Goal: Task Accomplishment & Management: Complete application form

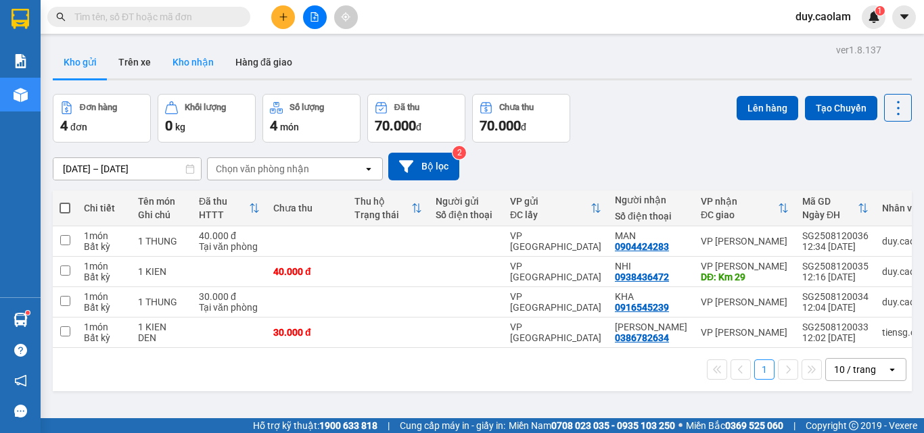
click at [186, 57] on button "Kho nhận" at bounding box center [193, 62] width 63 height 32
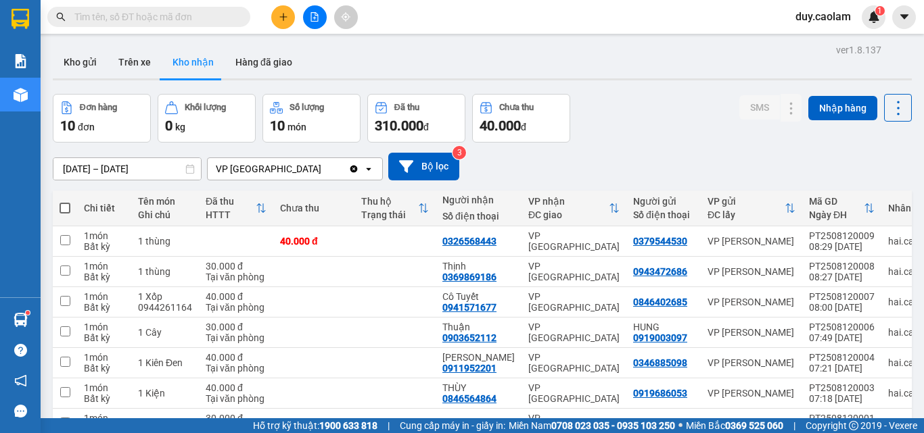
click at [155, 20] on input "text" at bounding box center [154, 16] width 160 height 15
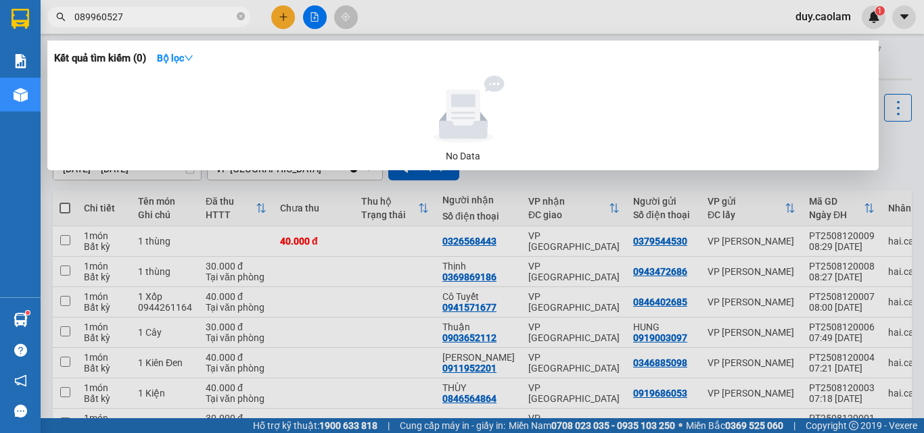
type input "0899605271"
click at [239, 18] on icon "close-circle" at bounding box center [241, 16] width 8 height 8
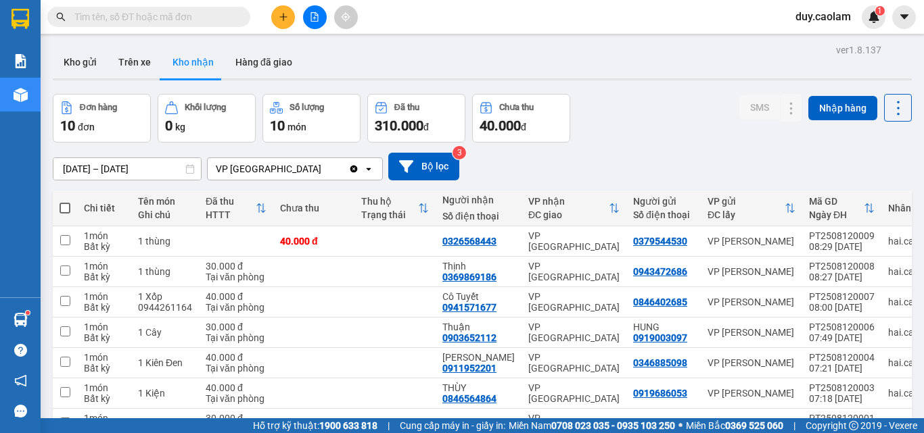
click at [162, 15] on input "text" at bounding box center [154, 16] width 160 height 15
click at [289, 16] on button at bounding box center [283, 17] width 24 height 24
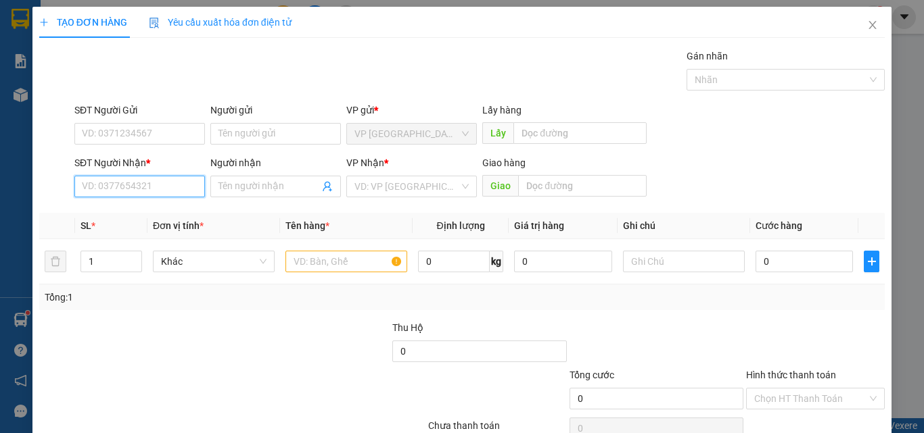
click at [139, 187] on input "SĐT Người Nhận *" at bounding box center [139, 187] width 131 height 22
click at [125, 215] on div "0982880392 - TRÍ" at bounding box center [138, 213] width 113 height 15
type input "0982880392"
type input "TRÍ"
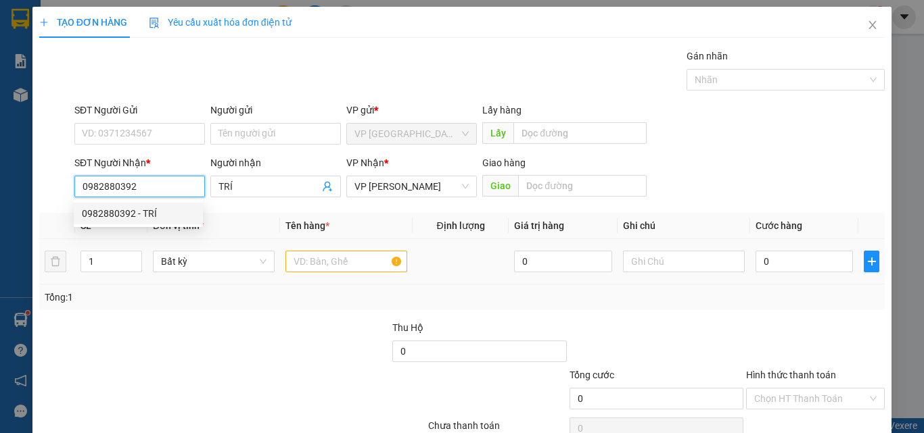
type input "0982880392"
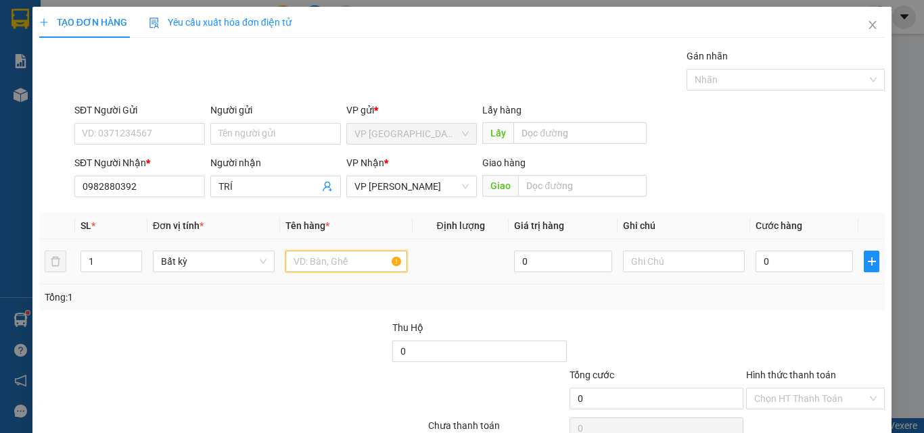
click at [332, 256] on input "text" at bounding box center [346, 262] width 122 height 22
type input "1 KIEN"
click at [799, 261] on input "0" at bounding box center [803, 262] width 97 height 22
type input "3"
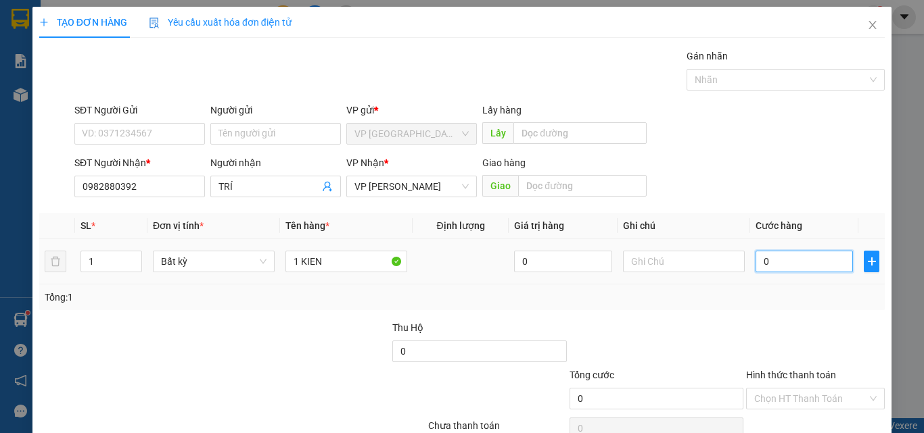
type input "3"
type input "0"
type input "04"
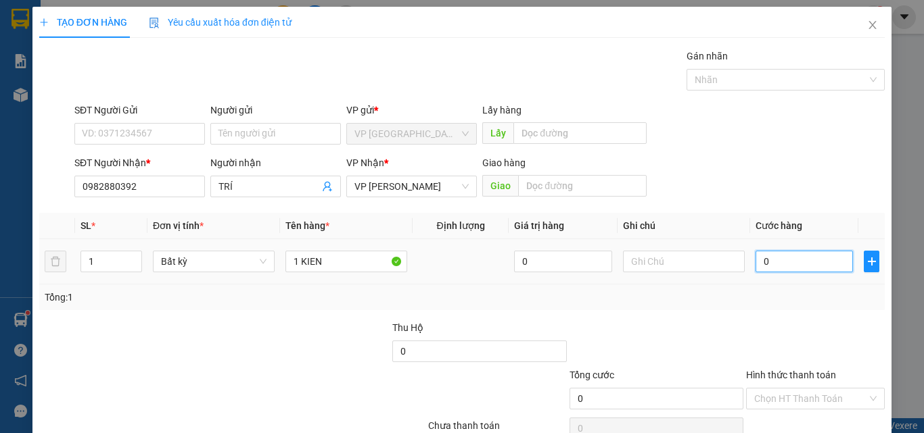
type input "4"
type input "040"
type input "40"
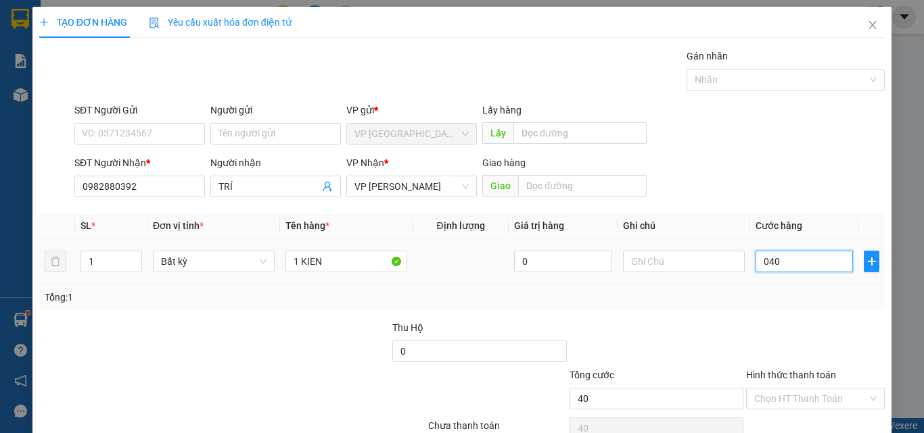
type input "0.400"
type input "400"
type input "04.000"
type input "4.000"
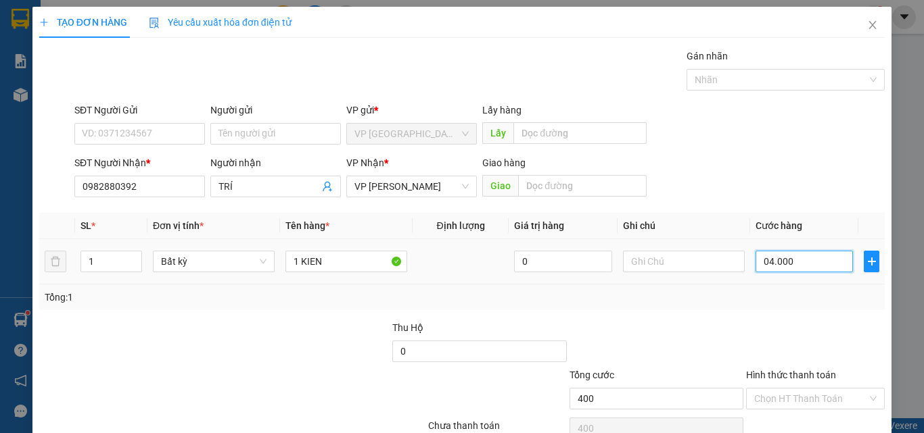
type input "4.000"
type input "040.000"
type input "40.000"
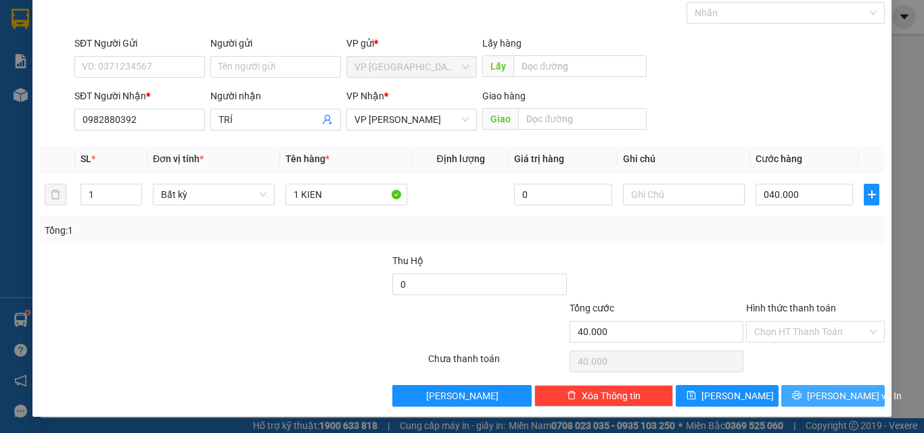
type input "40.000"
click at [801, 398] on icon "printer" at bounding box center [796, 395] width 9 height 9
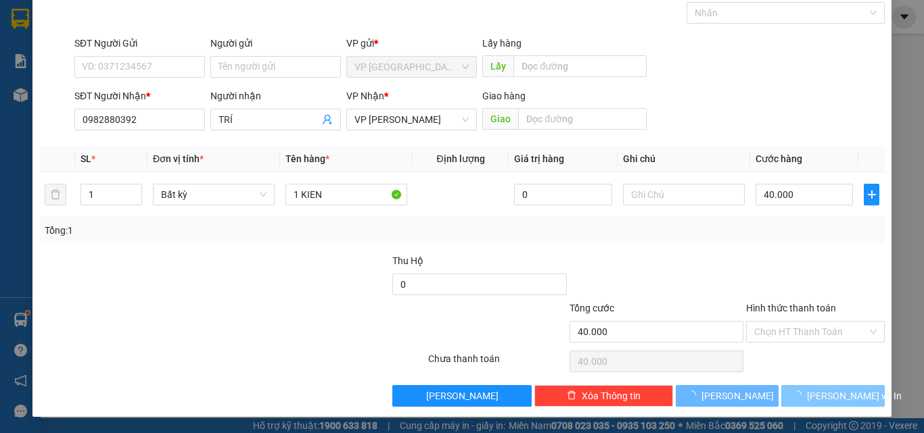
scroll to position [20, 0]
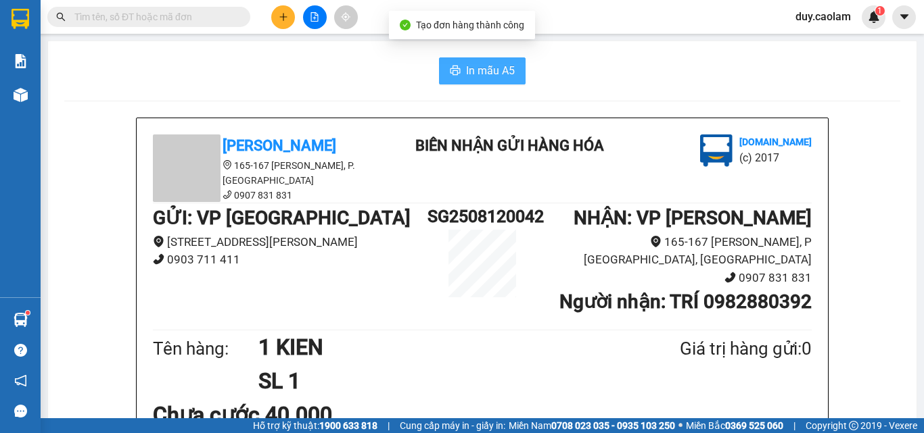
click at [477, 66] on span "In mẫu A5" at bounding box center [490, 70] width 49 height 17
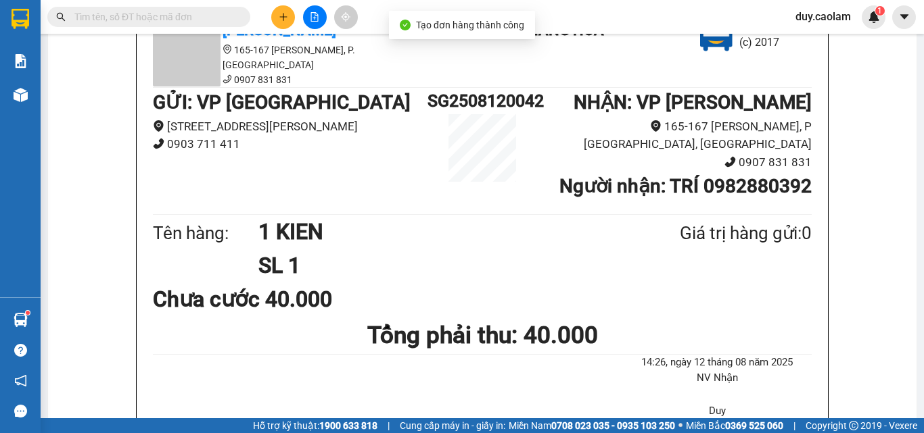
scroll to position [270, 0]
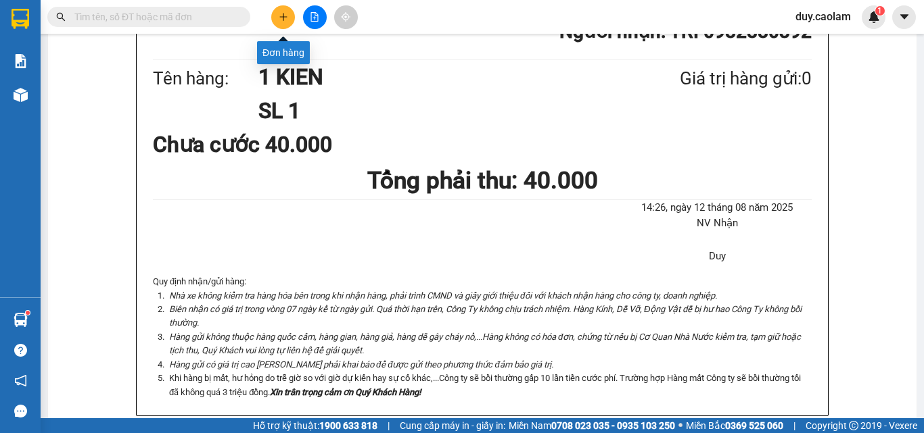
click at [292, 16] on button at bounding box center [283, 17] width 24 height 24
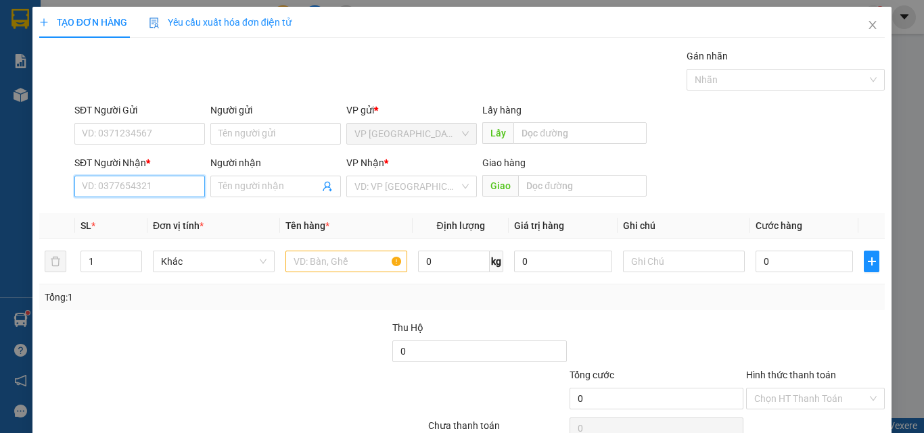
click at [150, 188] on input "SĐT Người Nhận *" at bounding box center [139, 187] width 131 height 22
click at [861, 19] on span "Close" at bounding box center [872, 26] width 38 height 38
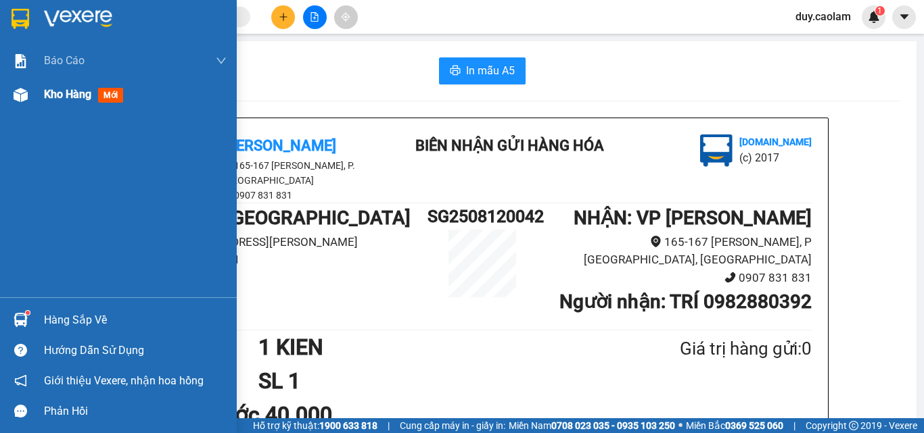
click at [30, 99] on div at bounding box center [21, 95] width 24 height 24
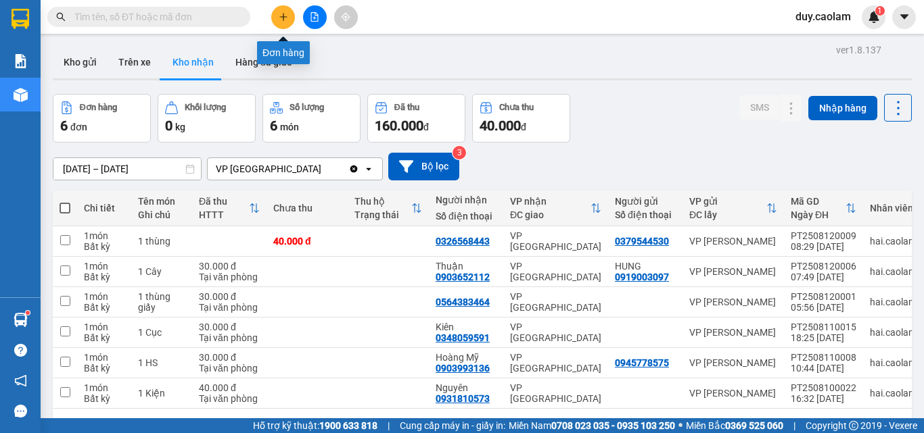
click at [279, 15] on icon "plus" at bounding box center [283, 16] width 9 height 9
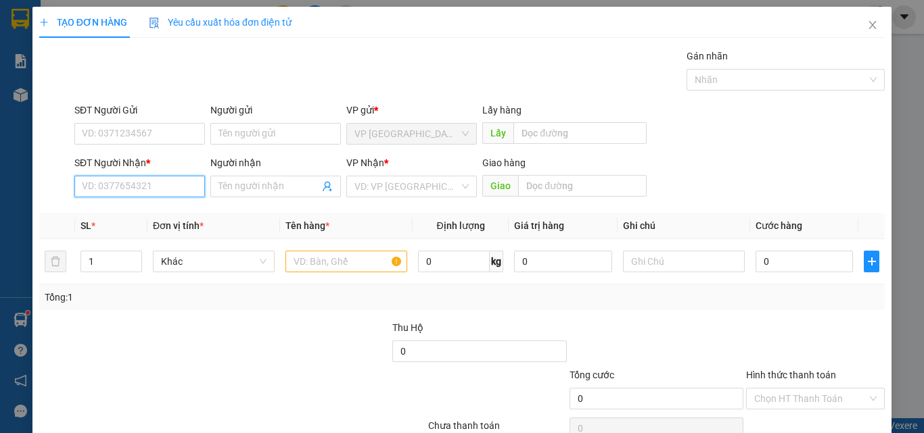
click at [126, 189] on input "SĐT Người Nhận *" at bounding box center [139, 187] width 131 height 22
click at [142, 181] on input "392" at bounding box center [139, 187] width 131 height 22
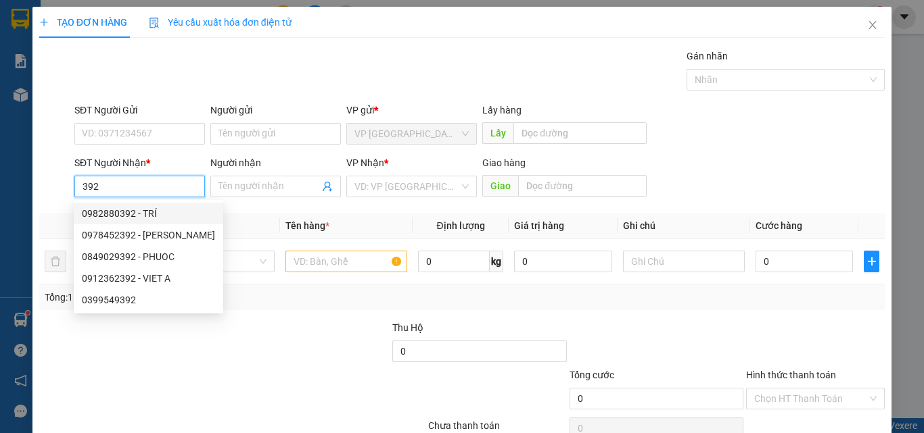
drag, startPoint x: 150, startPoint y: 216, endPoint x: 160, endPoint y: 212, distance: 10.1
click at [151, 216] on div "0982880392 - TRÍ" at bounding box center [148, 213] width 133 height 15
type input "0982880392"
type input "TRÍ"
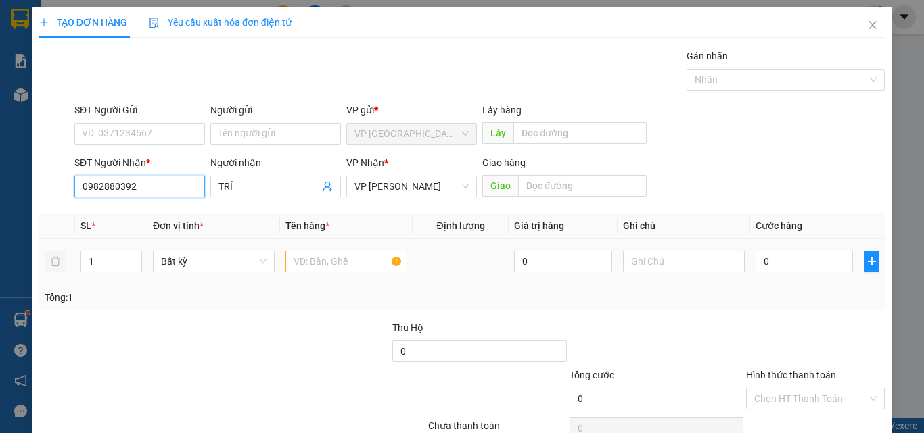
type input "0982880392"
click at [366, 255] on input "text" at bounding box center [346, 262] width 122 height 22
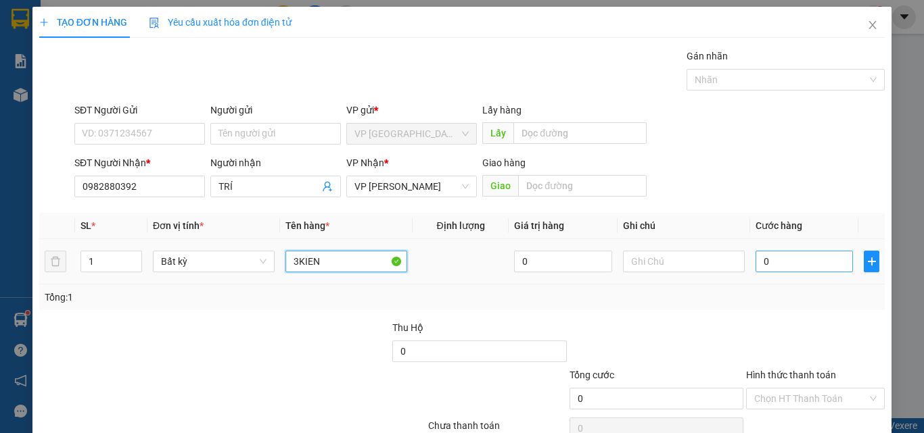
type input "3KIEN"
click at [813, 268] on input "0" at bounding box center [803, 262] width 97 height 22
type input "1"
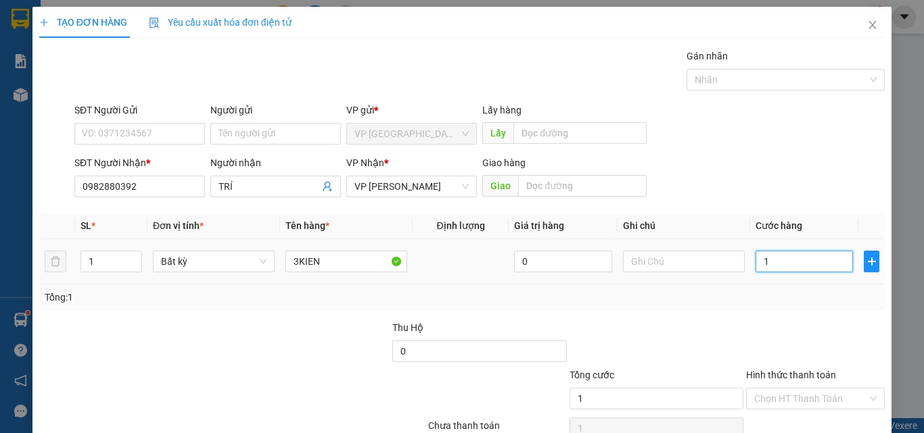
type input "12"
type input "129"
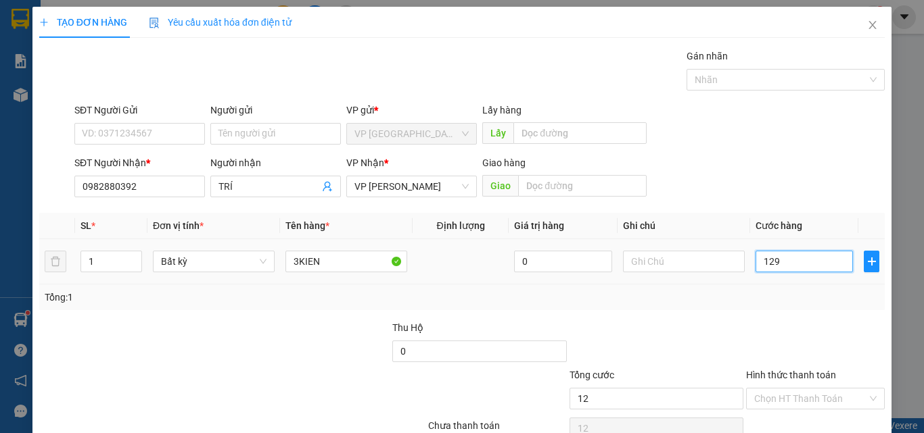
type input "129"
type input "12"
type input "120"
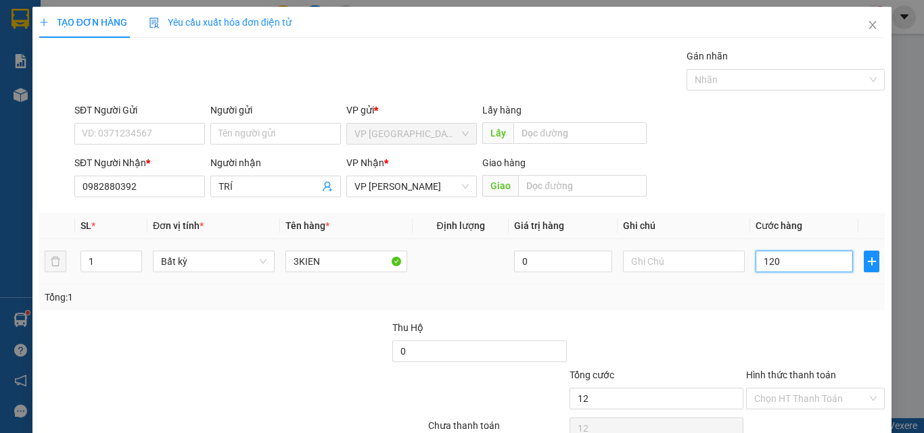
type input "120"
type input "1.200"
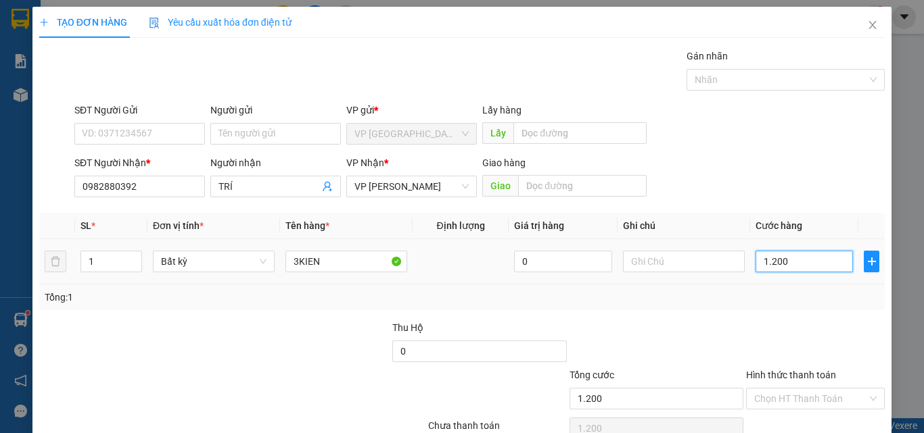
type input "12.000"
type input "120.000"
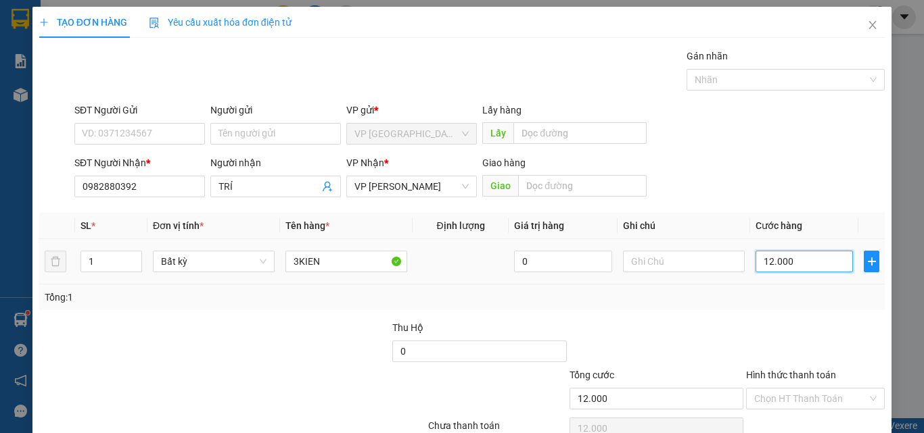
type input "120.000"
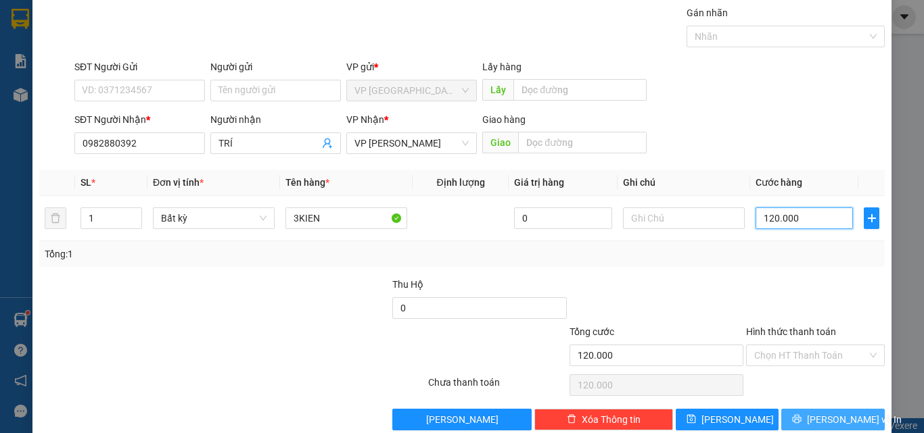
scroll to position [67, 0]
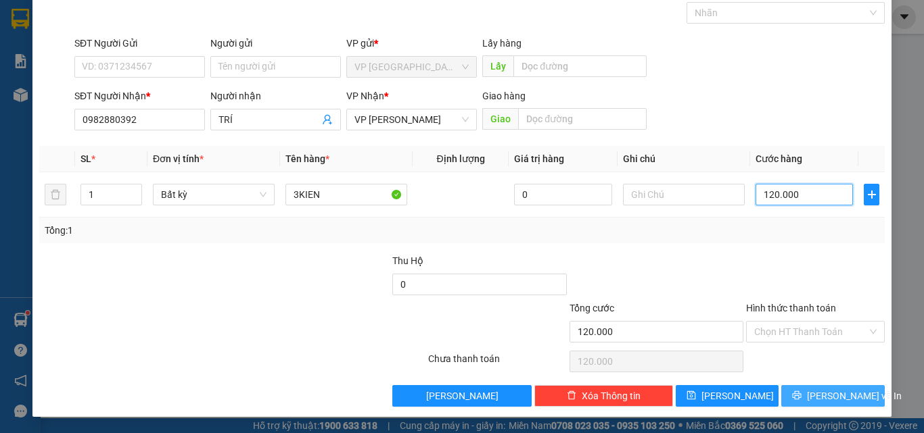
type input "120.000"
click at [794, 389] on button "[PERSON_NAME] và In" at bounding box center [832, 396] width 103 height 22
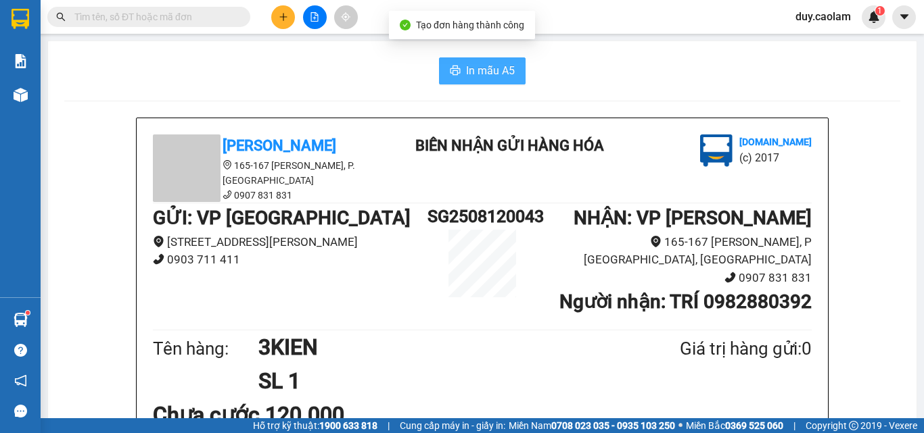
click at [481, 68] on span "In mẫu A5" at bounding box center [490, 70] width 49 height 17
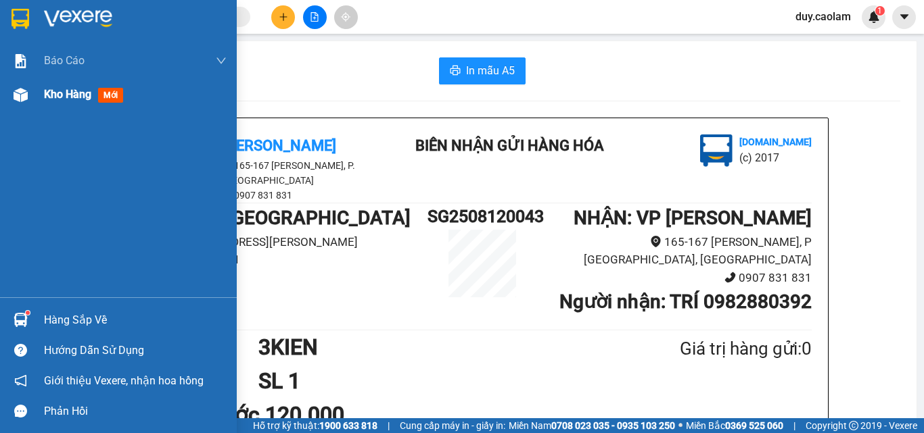
click at [69, 92] on span "Kho hàng" at bounding box center [67, 94] width 47 height 13
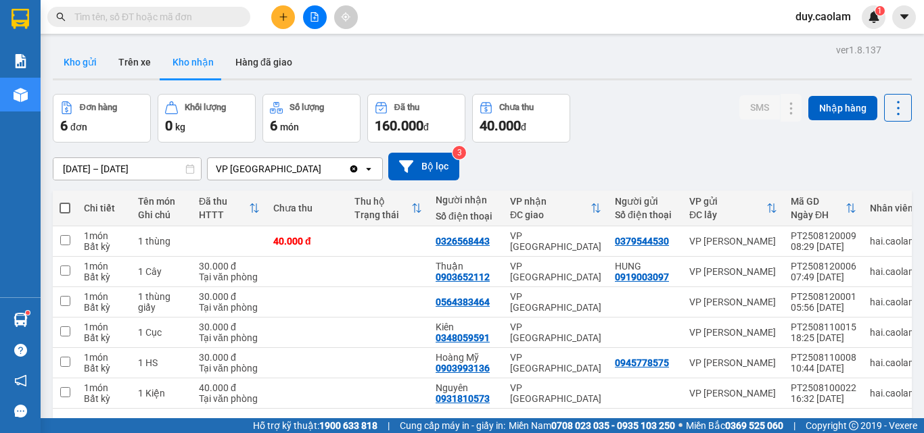
click at [77, 68] on button "Kho gửi" at bounding box center [80, 62] width 55 height 32
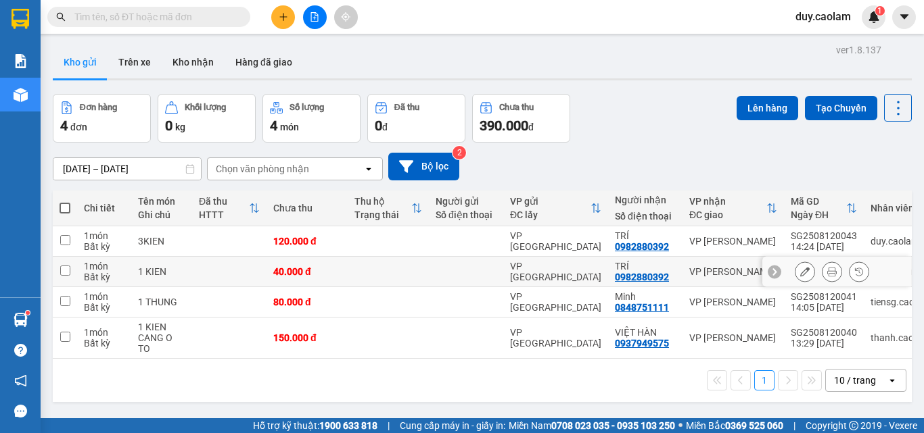
click at [800, 272] on icon at bounding box center [804, 271] width 9 height 9
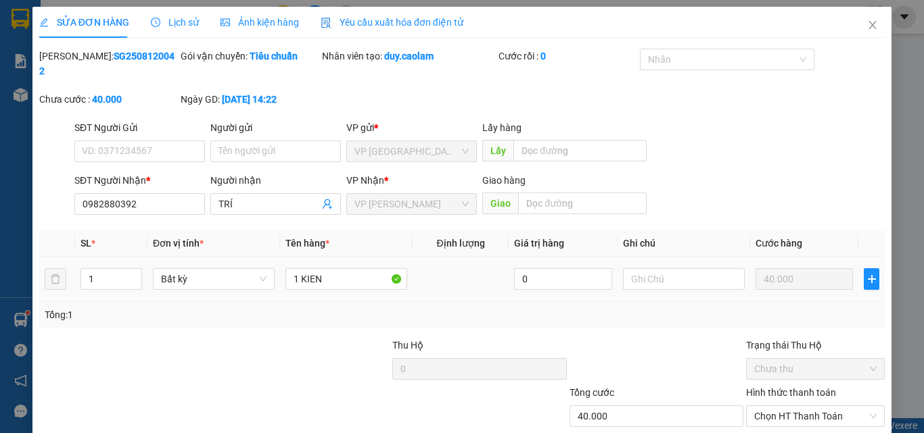
type input "0982880392"
type input "40.000"
click at [676, 268] on input "text" at bounding box center [684, 279] width 122 height 22
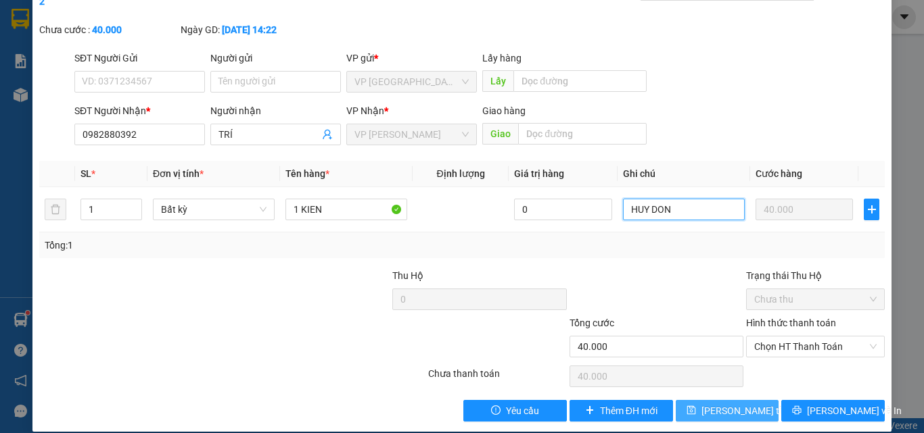
type input "HUY DON"
click at [721, 404] on span "[PERSON_NAME] thay đổi" at bounding box center [755, 411] width 108 height 15
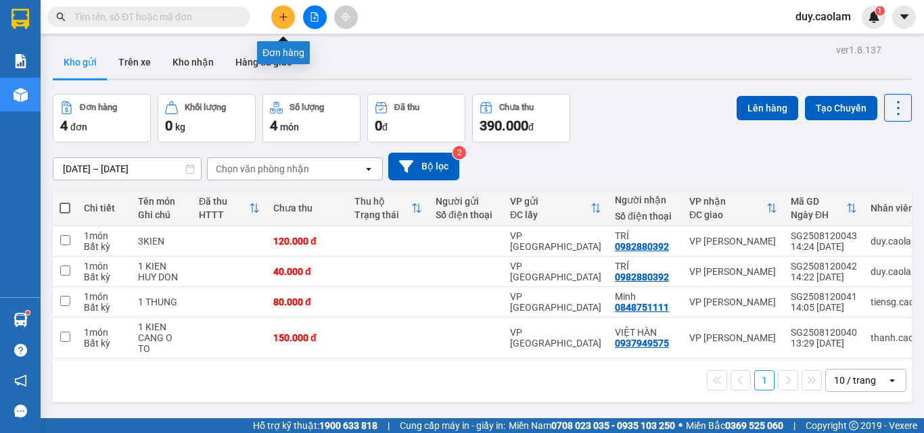
click at [280, 20] on icon "plus" at bounding box center [283, 16] width 9 height 9
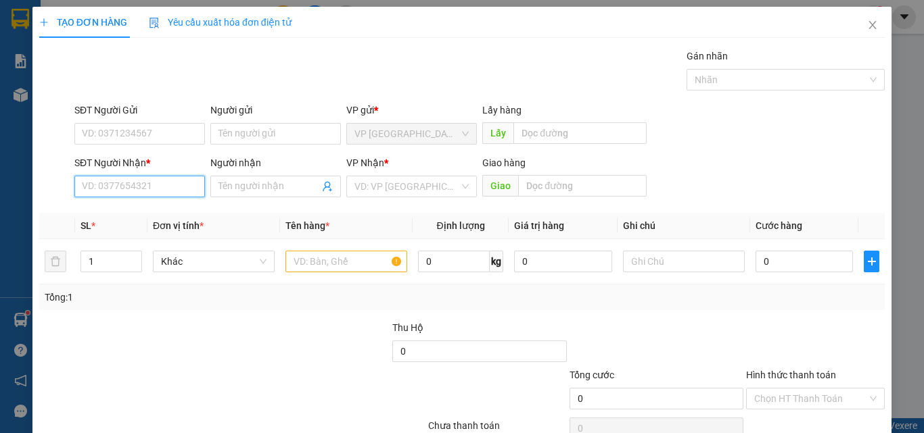
click at [137, 185] on input "SĐT Người Nhận *" at bounding box center [139, 187] width 131 height 22
drag, startPoint x: 131, startPoint y: 220, endPoint x: 254, endPoint y: 229, distance: 124.1
click at [131, 220] on div "0919370611 - PHÁT" at bounding box center [138, 213] width 113 height 15
type input "0919370611"
type input "PHÁT"
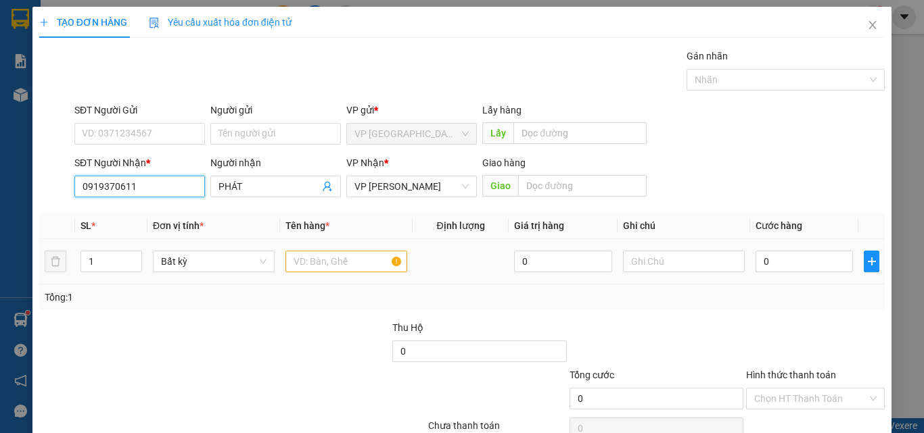
type input "0919370611"
click at [360, 258] on input "text" at bounding box center [346, 262] width 122 height 22
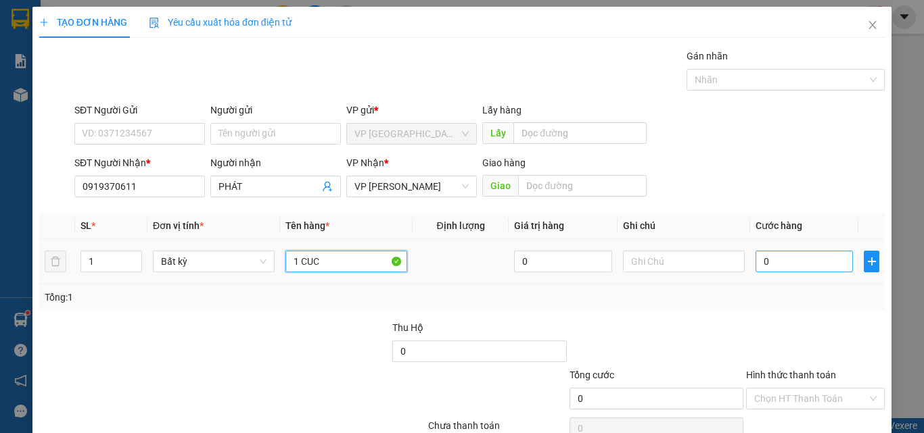
type input "1 CUC"
click at [770, 254] on input "0" at bounding box center [803, 262] width 97 height 22
type input "3"
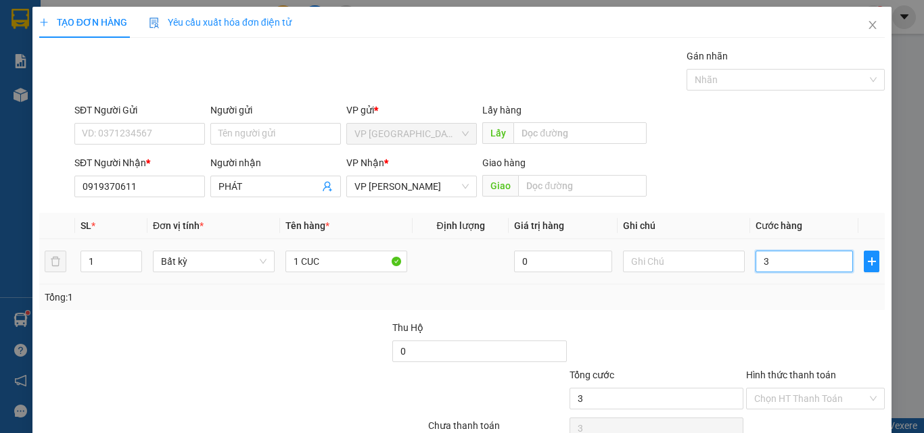
type input "30"
type input "300"
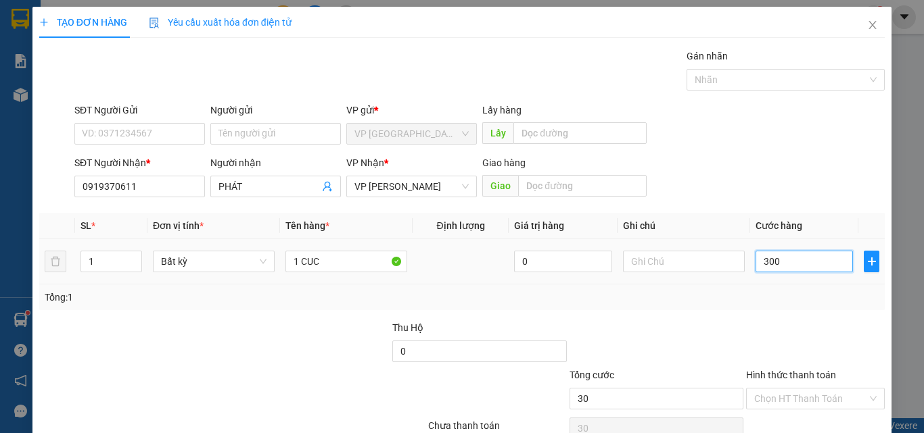
type input "300"
type input "3.000"
type input "30.000"
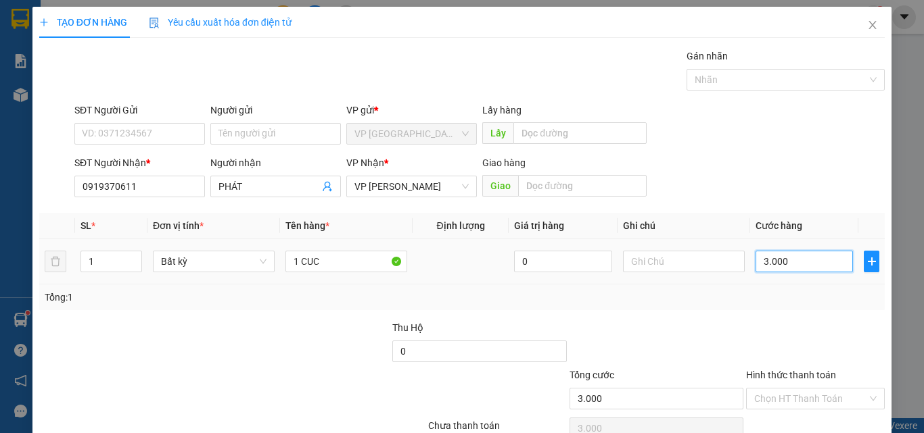
type input "30.000"
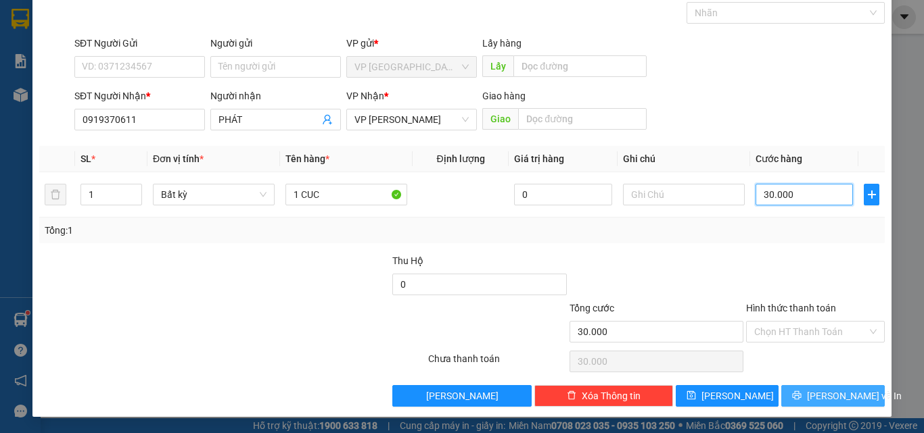
type input "30.000"
click at [814, 396] on span "[PERSON_NAME] và In" at bounding box center [854, 396] width 95 height 15
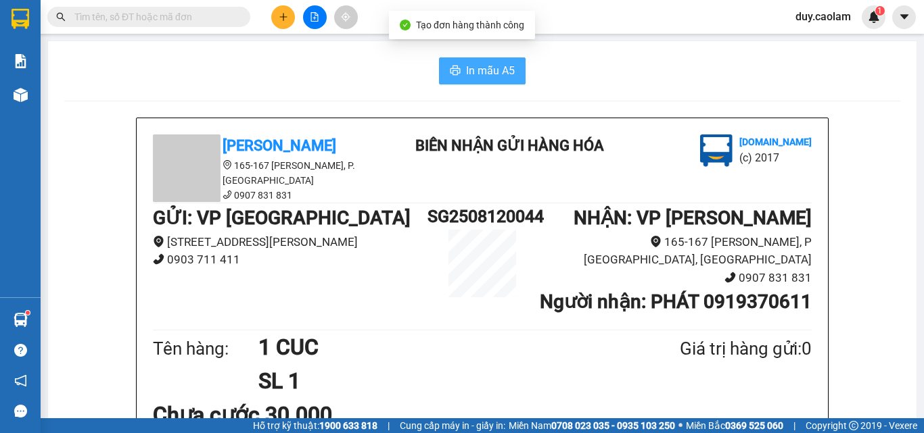
click at [471, 66] on span "In mẫu A5" at bounding box center [490, 70] width 49 height 17
click at [277, 18] on button at bounding box center [283, 17] width 24 height 24
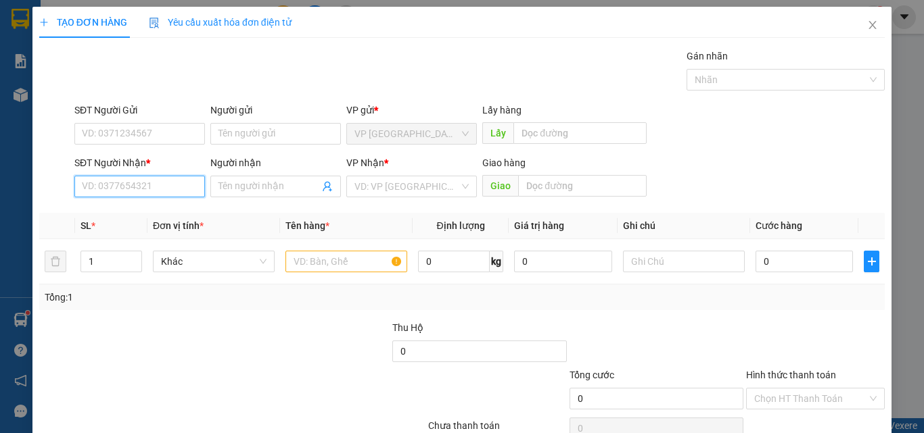
click at [138, 193] on input "SĐT Người Nhận *" at bounding box center [139, 187] width 131 height 22
click at [131, 206] on div "0869888330 - LONG" at bounding box center [138, 214] width 129 height 22
type input "0869888330"
type input "LONG"
type input "0869888330"
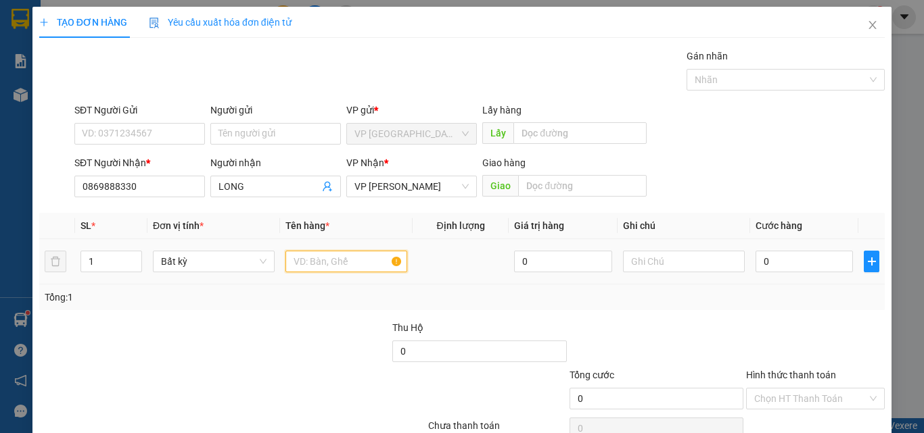
click at [341, 257] on input "text" at bounding box center [346, 262] width 122 height 22
type input "1HO SO"
click at [780, 262] on input "0" at bounding box center [803, 262] width 97 height 22
type input "3"
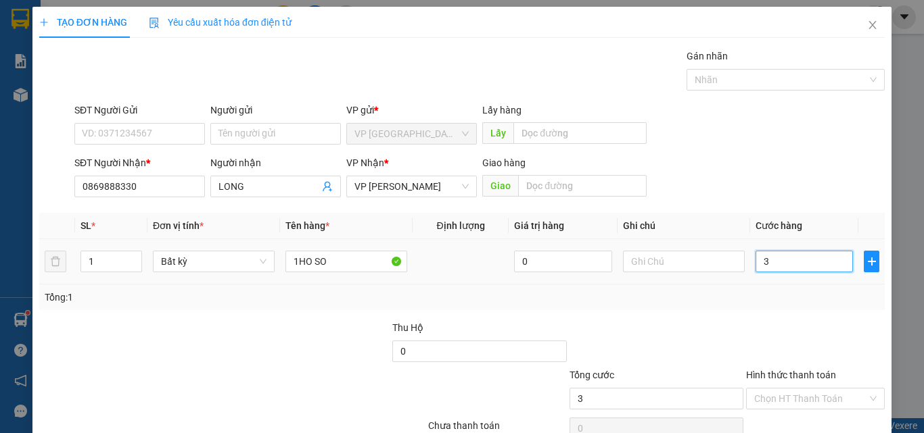
type input "3"
type input "30"
type input "300"
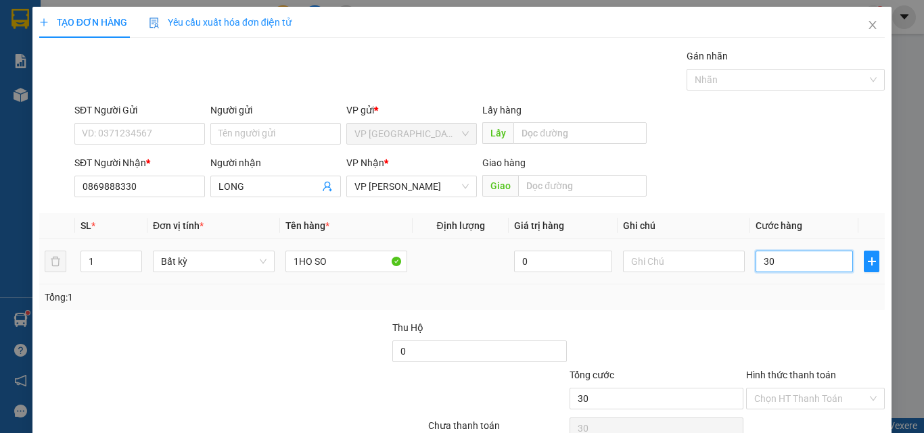
type input "300"
type input "3.000"
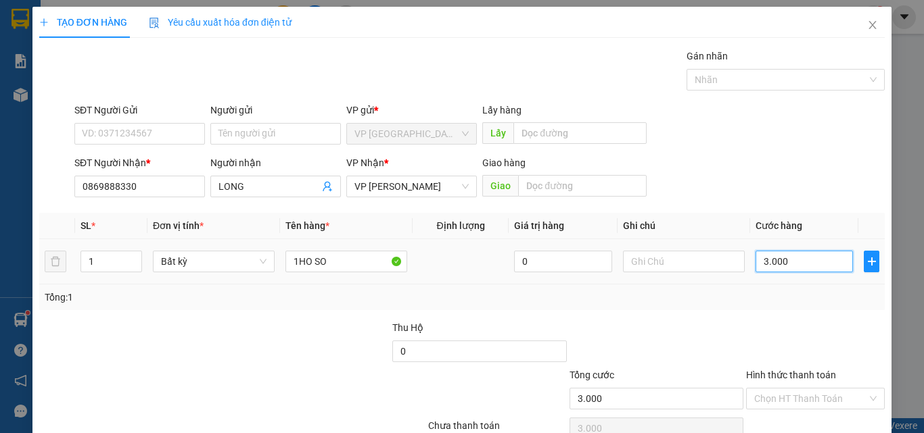
type input "30.000"
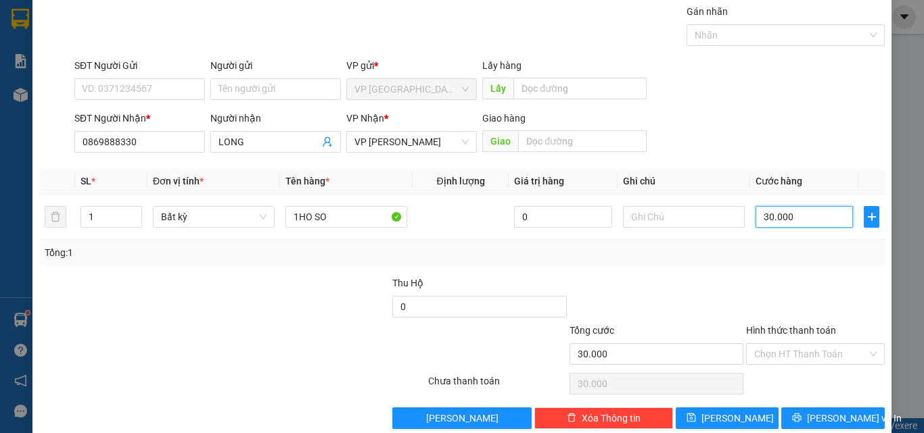
scroll to position [67, 0]
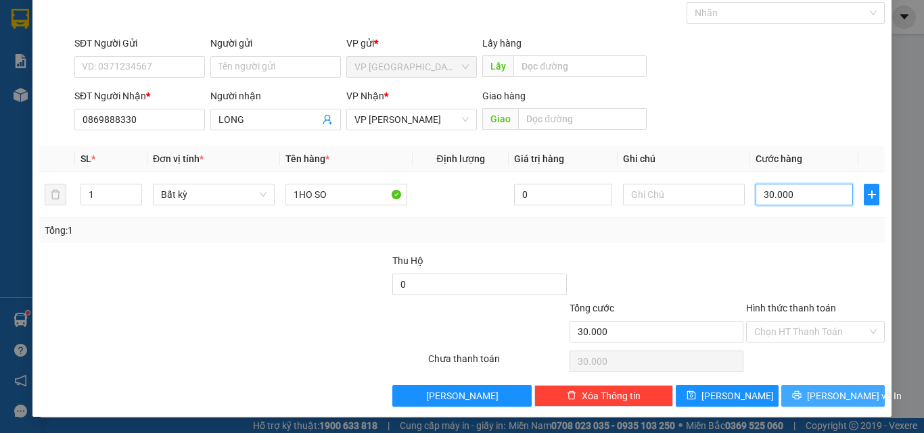
type input "30.000"
click at [800, 396] on icon "printer" at bounding box center [796, 395] width 9 height 9
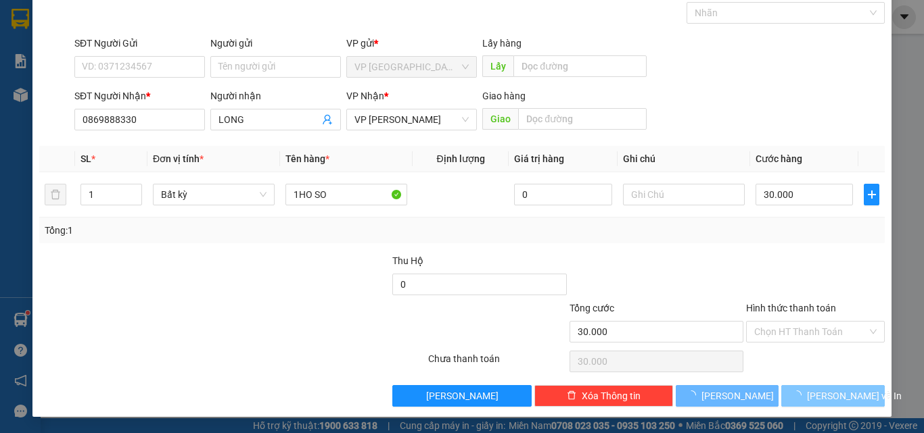
scroll to position [22, 0]
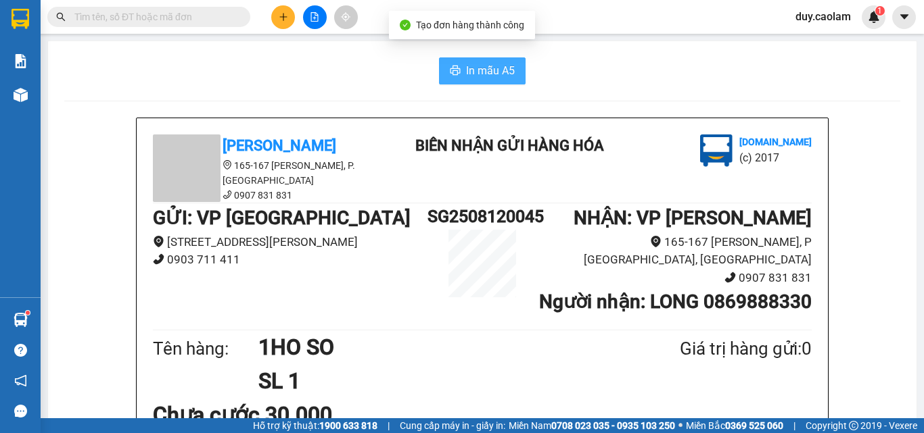
click at [507, 75] on span "In mẫu A5" at bounding box center [490, 70] width 49 height 17
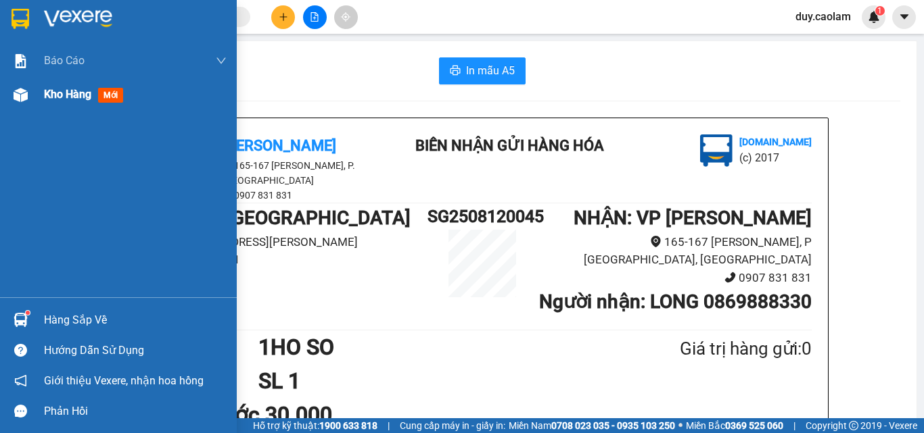
click at [25, 103] on div at bounding box center [21, 95] width 24 height 24
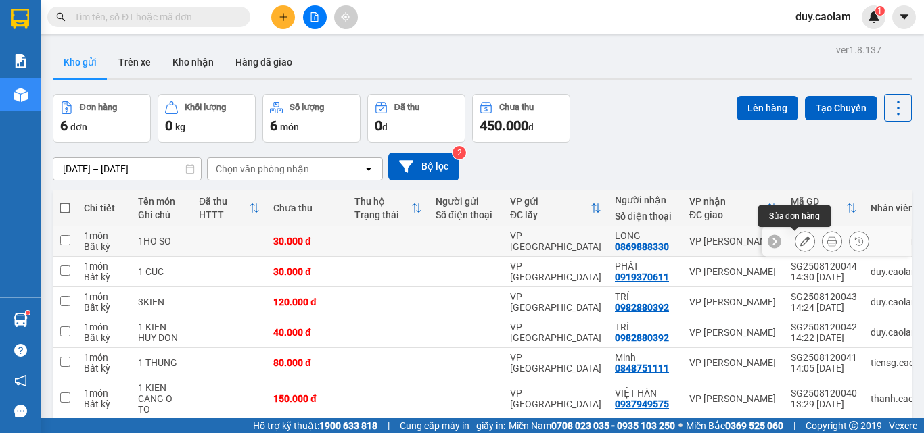
click at [800, 241] on icon at bounding box center [804, 241] width 9 height 9
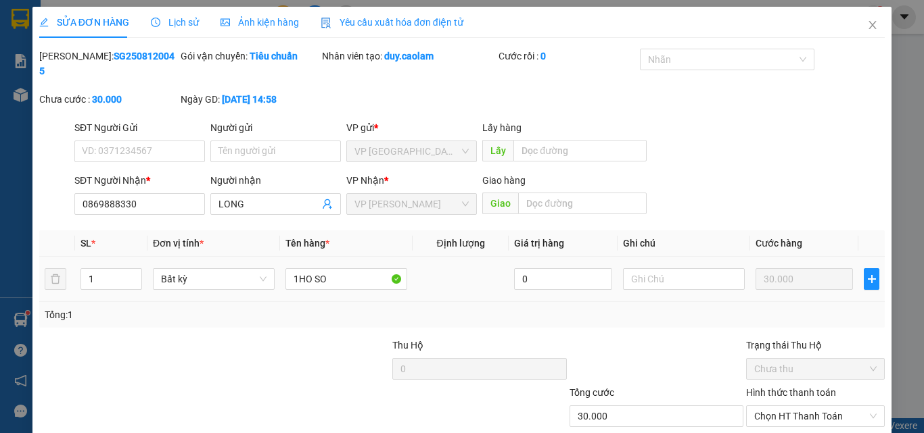
type input "0869888330"
type input "30.000"
click at [295, 268] on input "1HO SO" at bounding box center [346, 279] width 122 height 22
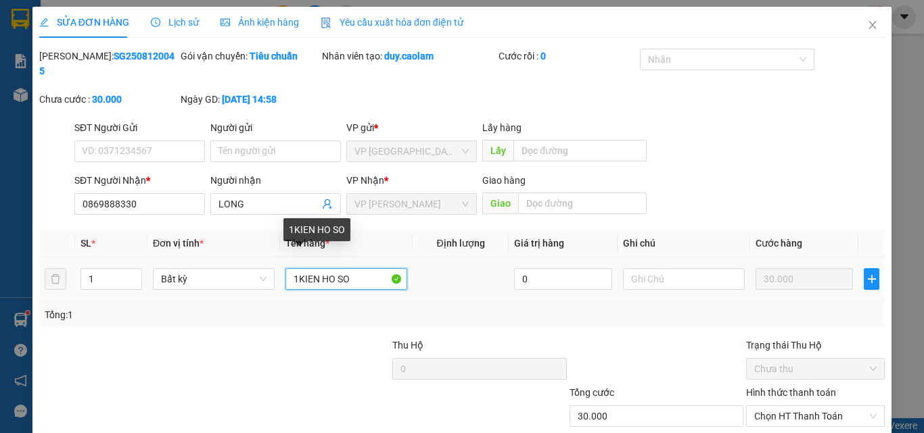
click at [360, 268] on input "1KIEN HO SO" at bounding box center [346, 279] width 122 height 22
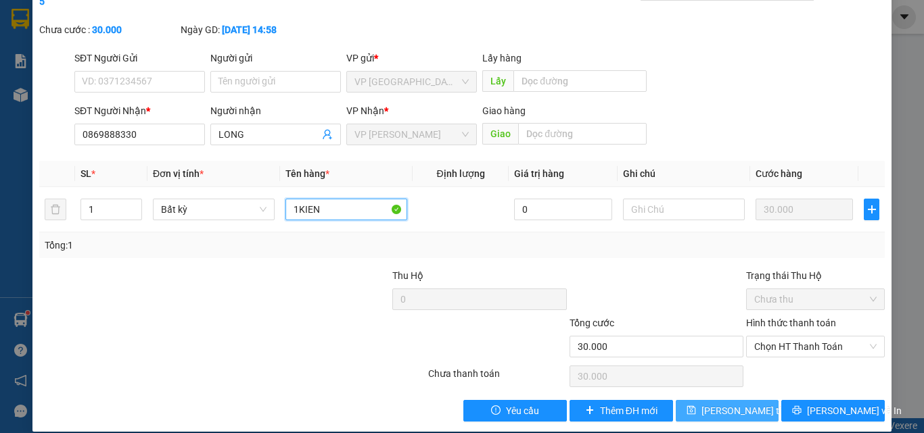
type input "1KIEN"
drag, startPoint x: 713, startPoint y: 392, endPoint x: 623, endPoint y: 208, distance: 204.7
click at [712, 404] on span "[PERSON_NAME] thay đổi" at bounding box center [755, 411] width 108 height 15
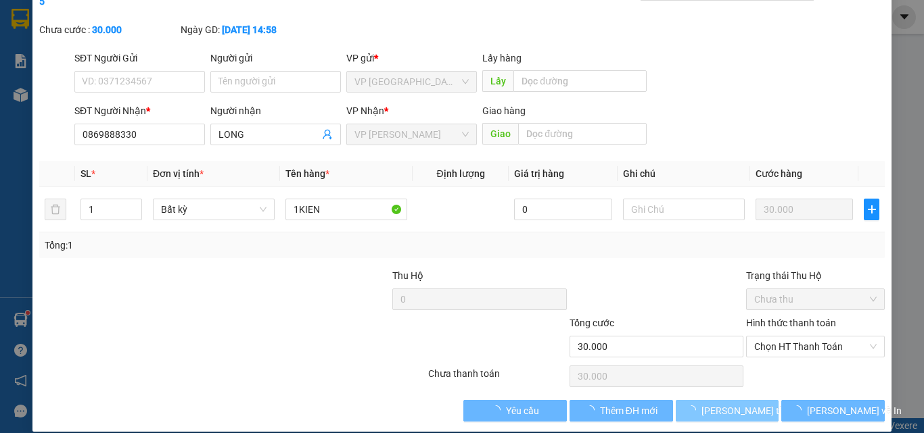
scroll to position [0, 0]
